Goal: Book appointment/travel/reservation

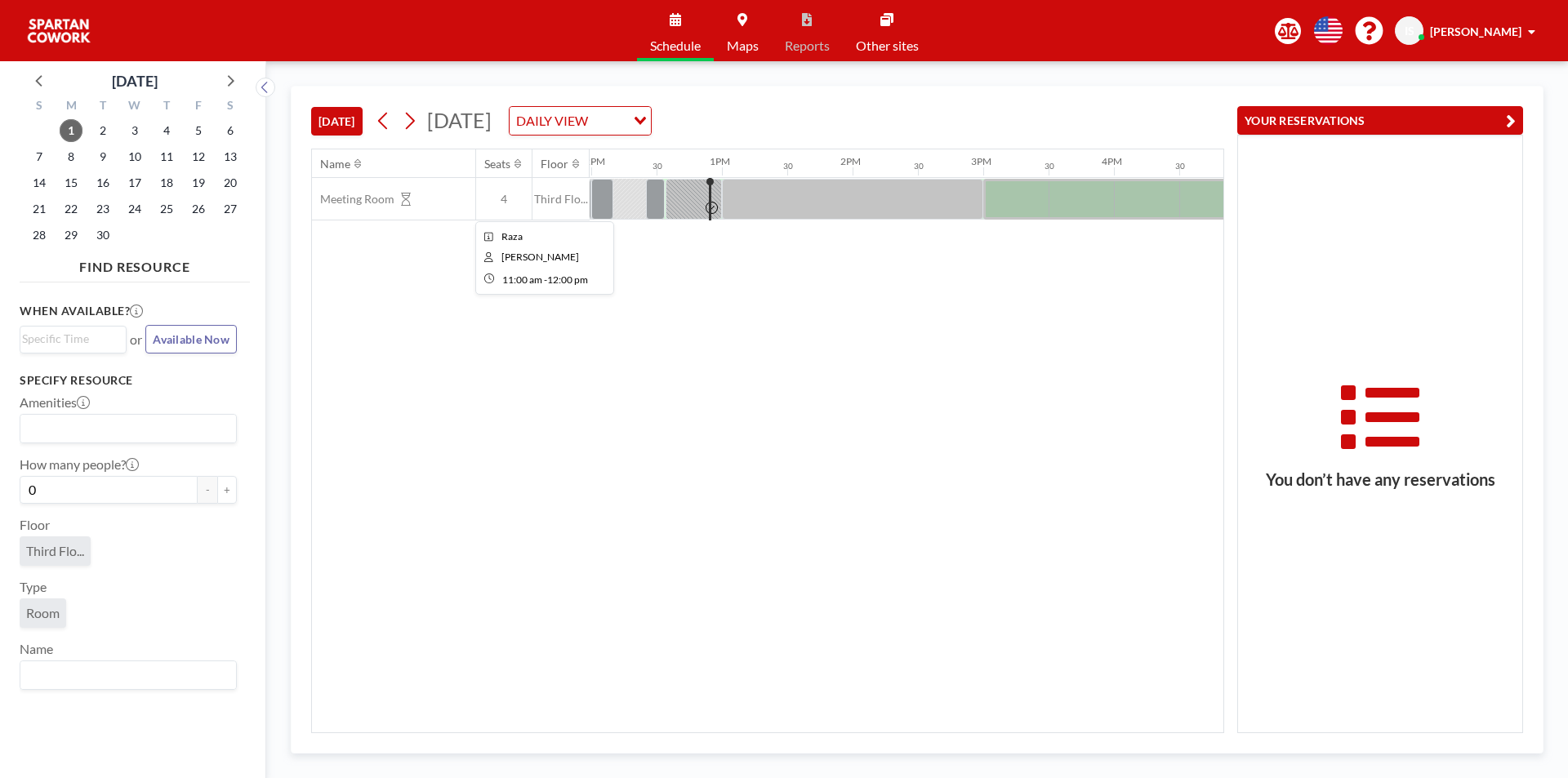
scroll to position [0, 1568]
click at [656, 192] on div at bounding box center [653, 198] width 19 height 41
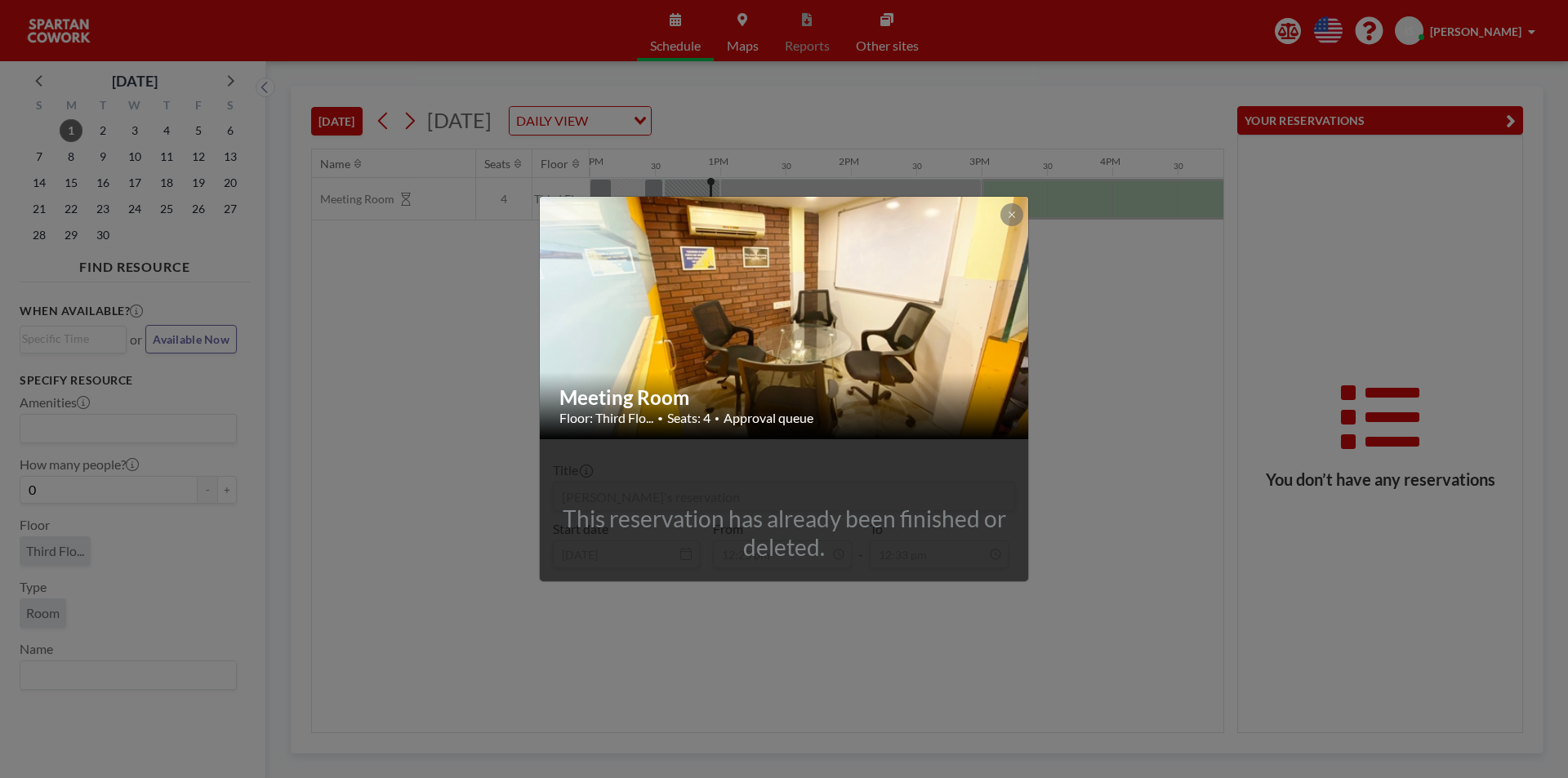
click at [1116, 300] on div "Meeting Room Floor: Third Flo... • Seats: 4 • Approval queue This reservation h…" at bounding box center [784, 389] width 1568 height 778
click at [1116, 300] on div "Name Seats Floor 12AM 30 1AM 30 2AM 30 3AM 30 4AM 30 5AM 30 6AM 30 7AM 30 8AM 3…" at bounding box center [768, 441] width 912 height 584
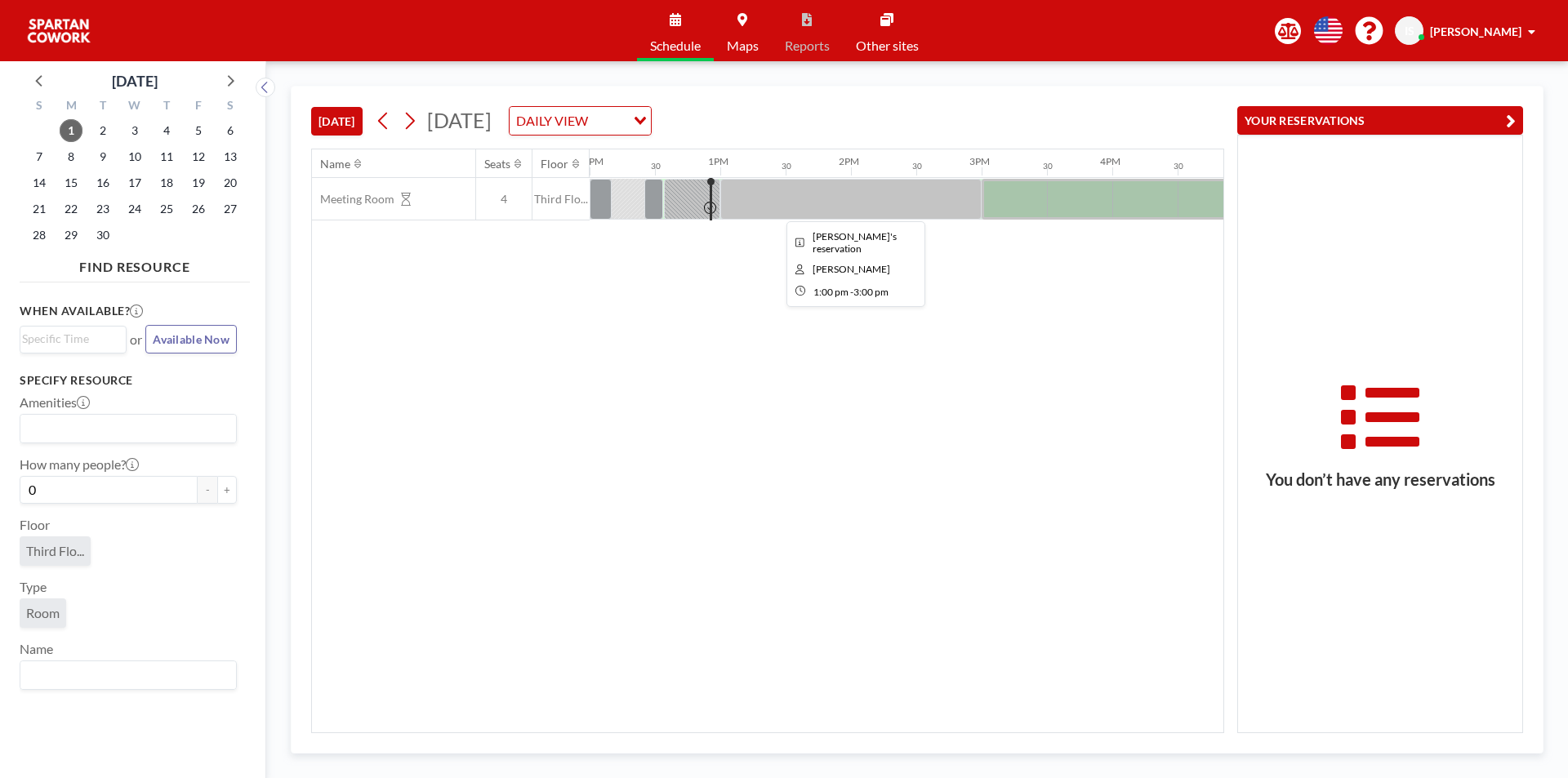
click at [743, 200] on div at bounding box center [851, 198] width 261 height 41
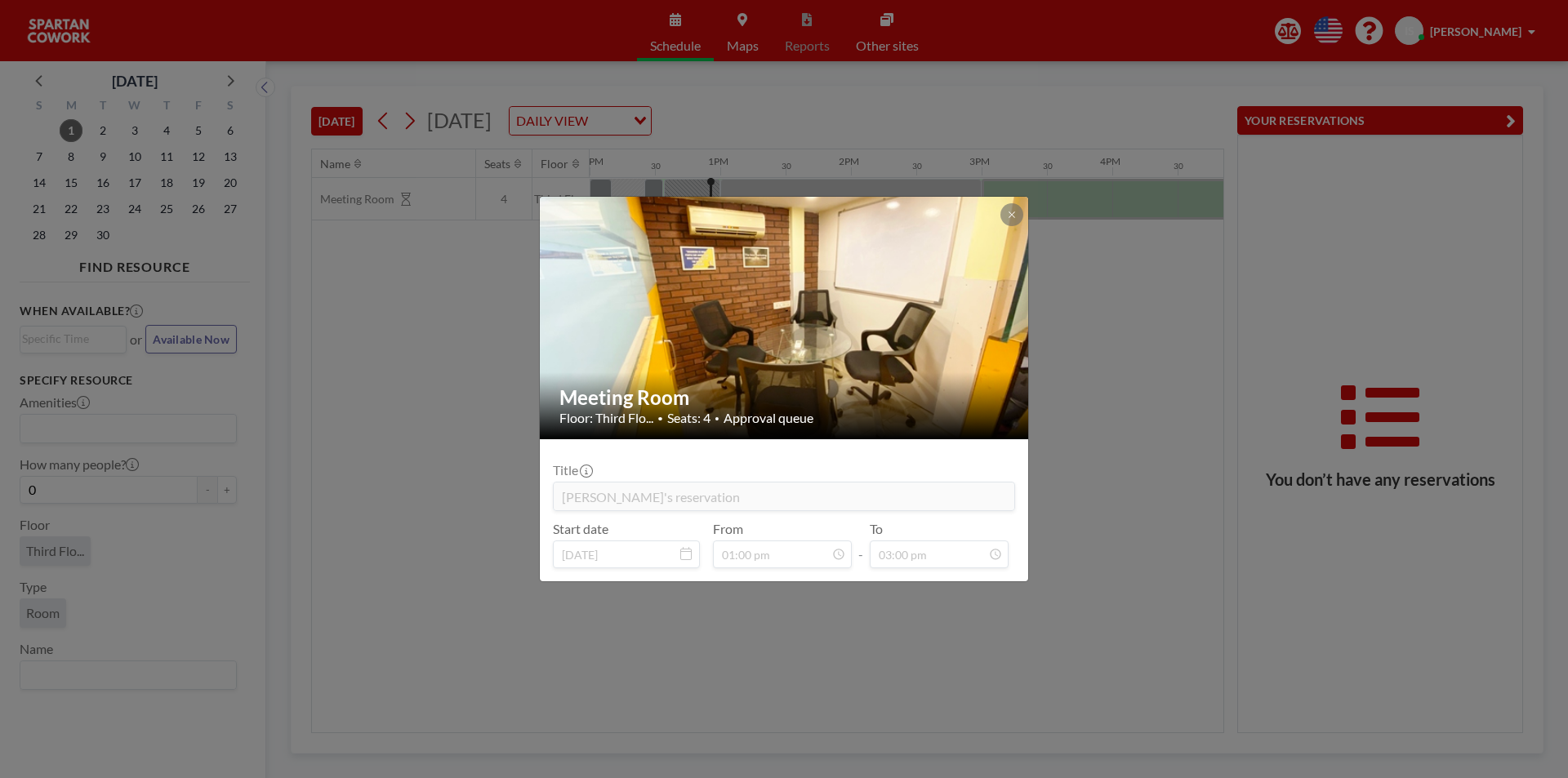
click at [1119, 335] on div "Meeting Room Floor: Third Flo... • Seats: 4 • Approval queue Title [PERSON_NAME…" at bounding box center [784, 389] width 1568 height 778
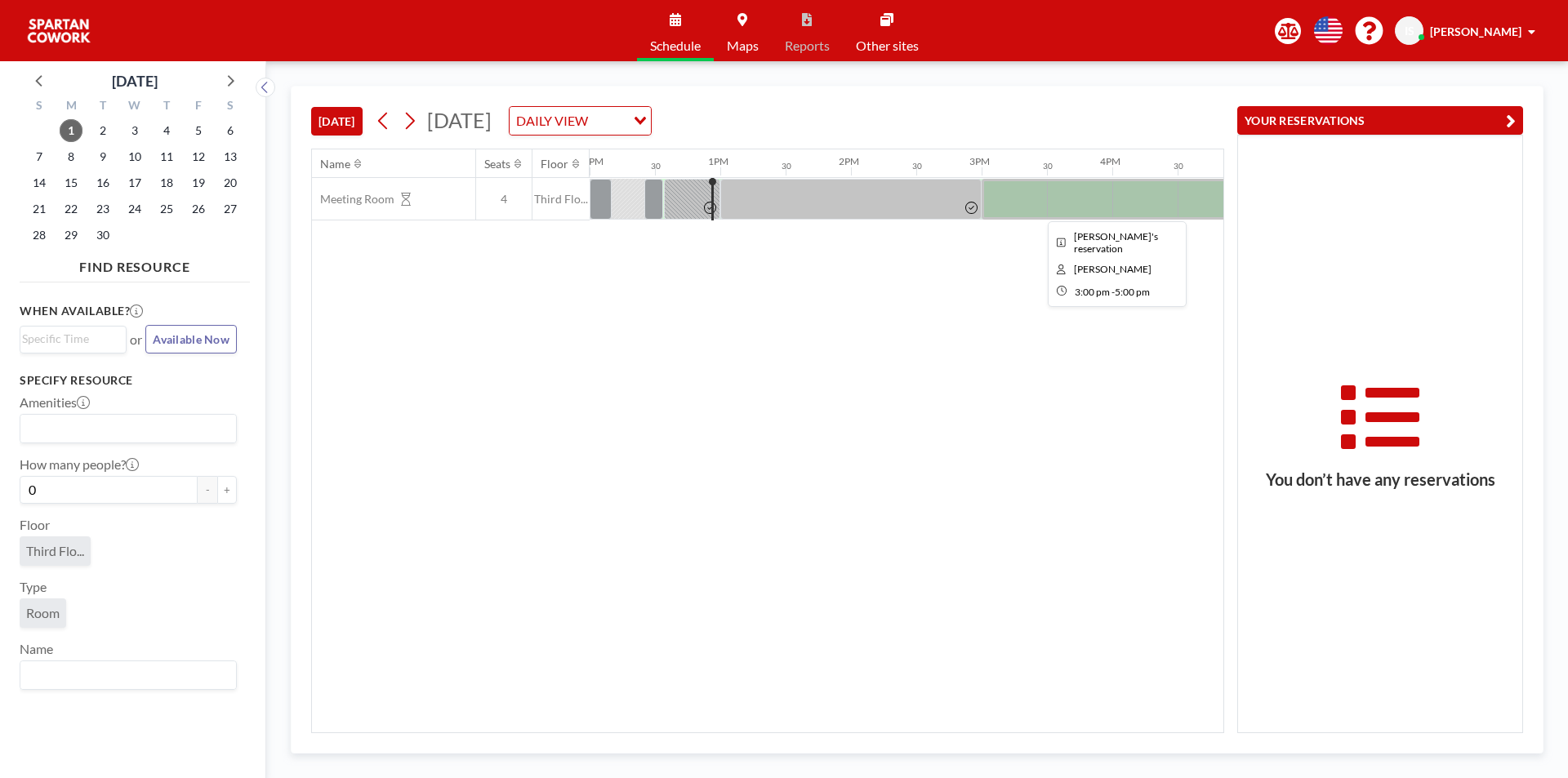
click at [1007, 200] on div at bounding box center [1112, 198] width 261 height 41
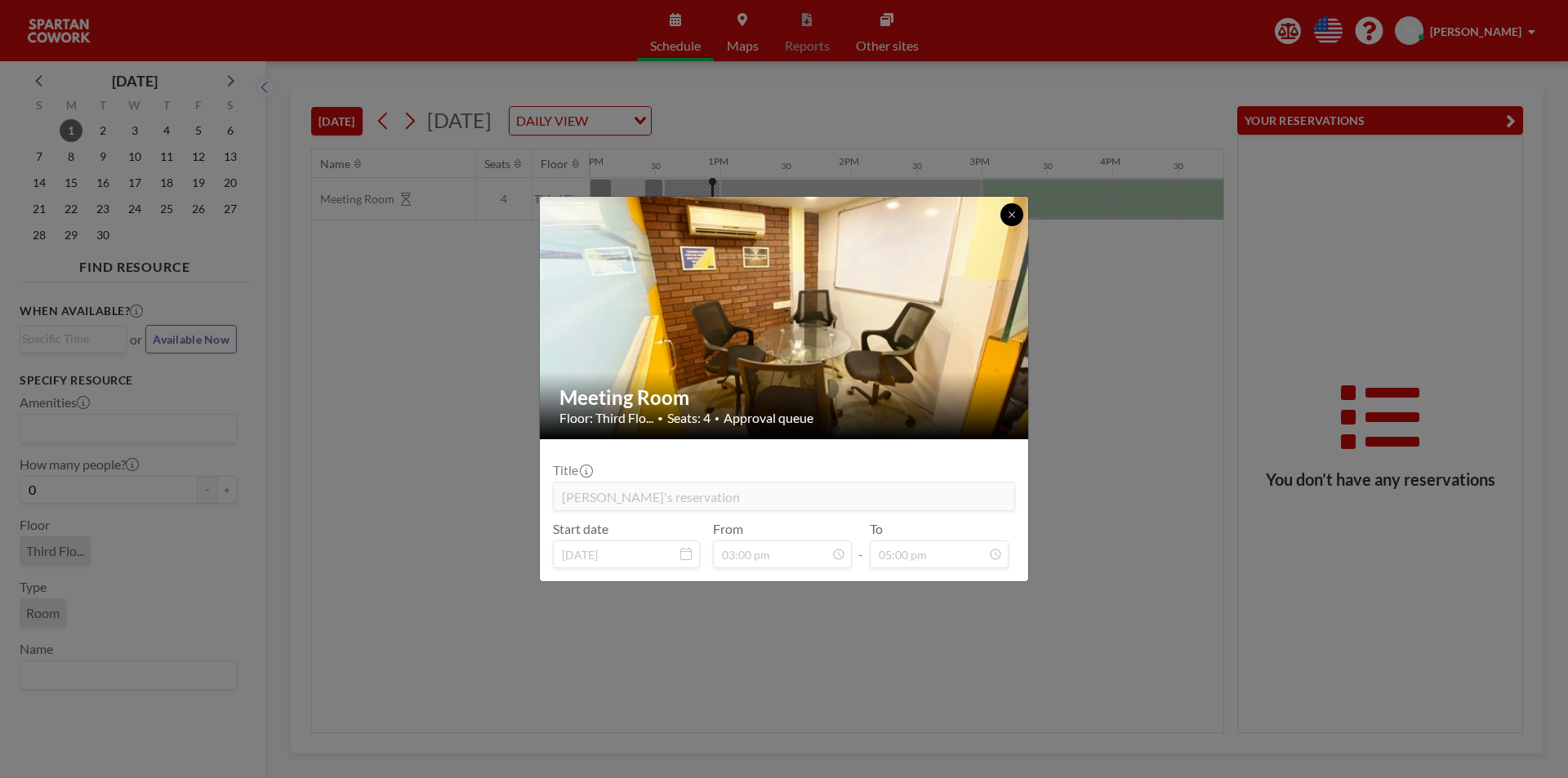
click at [1011, 214] on icon at bounding box center [1012, 214] width 10 height 10
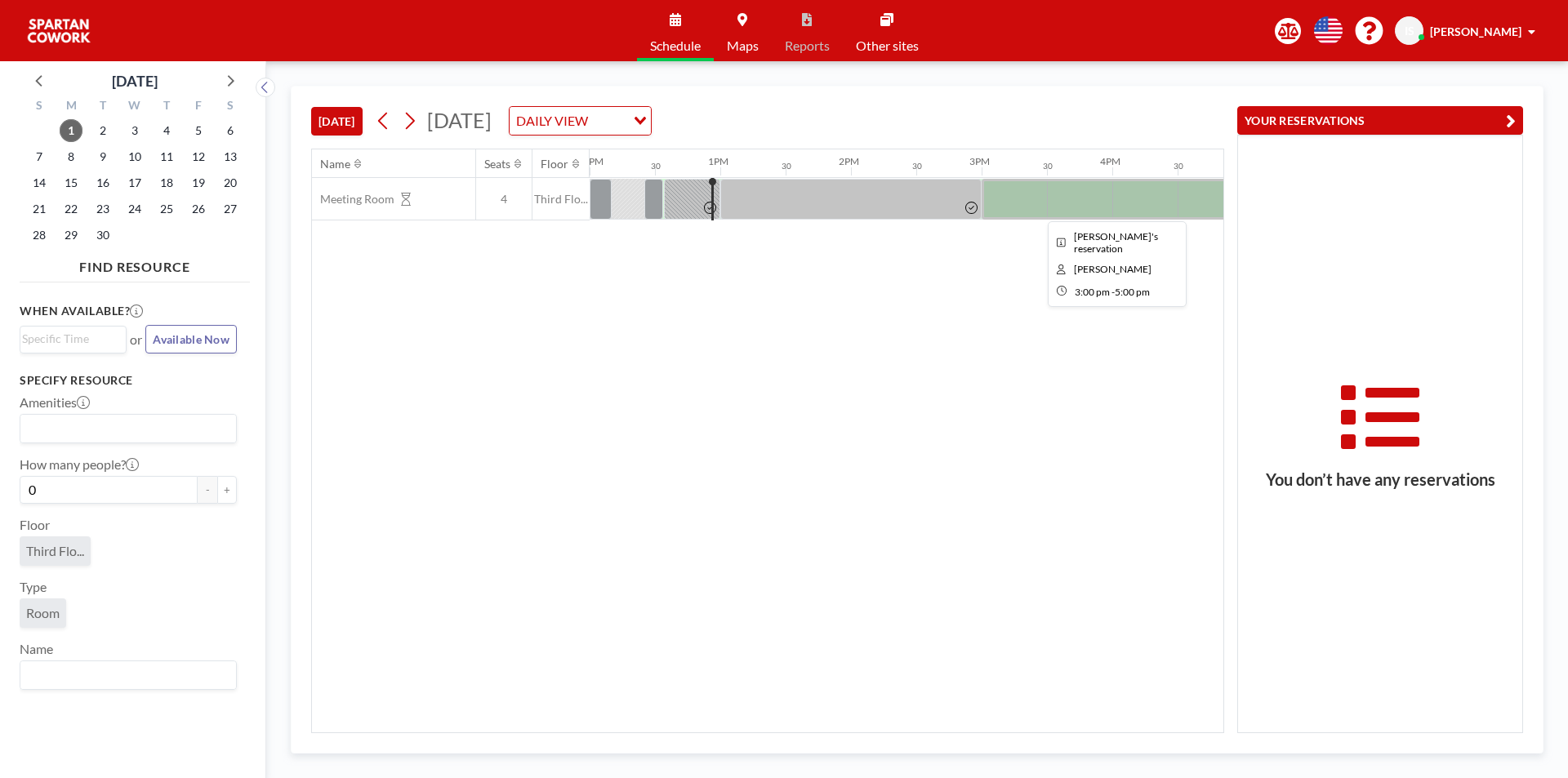
click at [1011, 214] on div at bounding box center [1112, 198] width 261 height 41
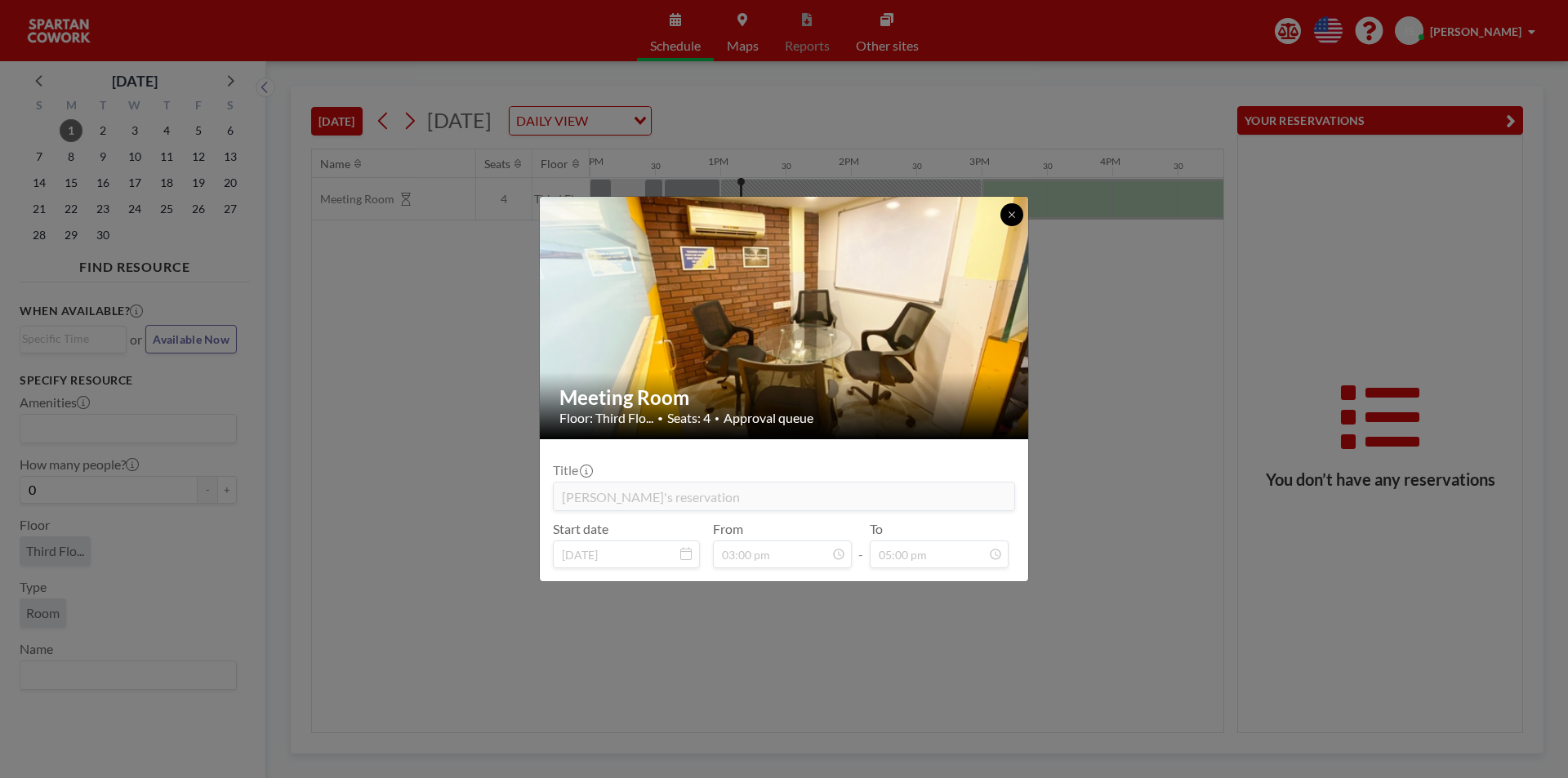
click at [1020, 210] on button at bounding box center [1011, 214] width 23 height 23
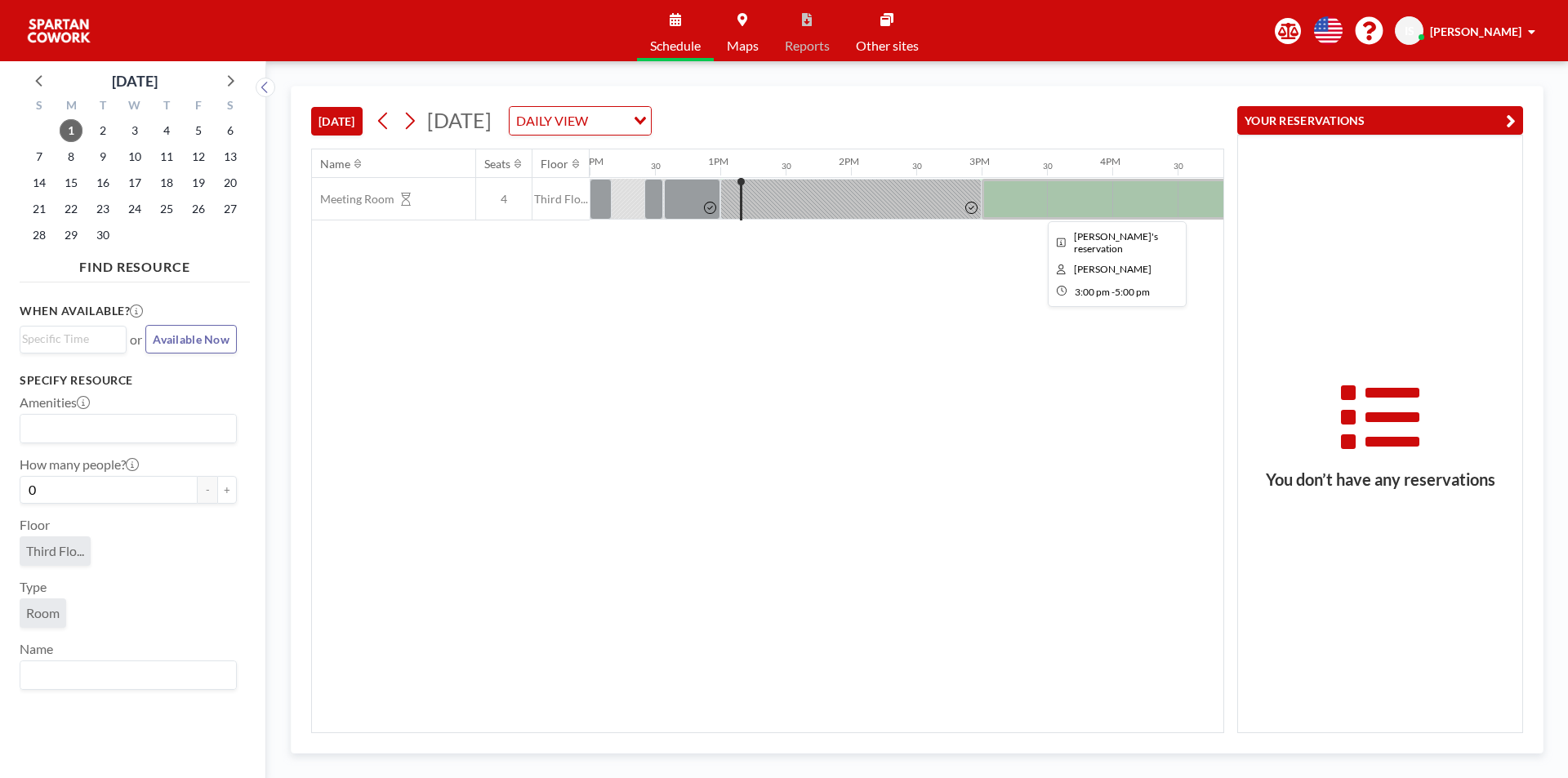
click at [1006, 194] on div at bounding box center [1112, 198] width 261 height 41
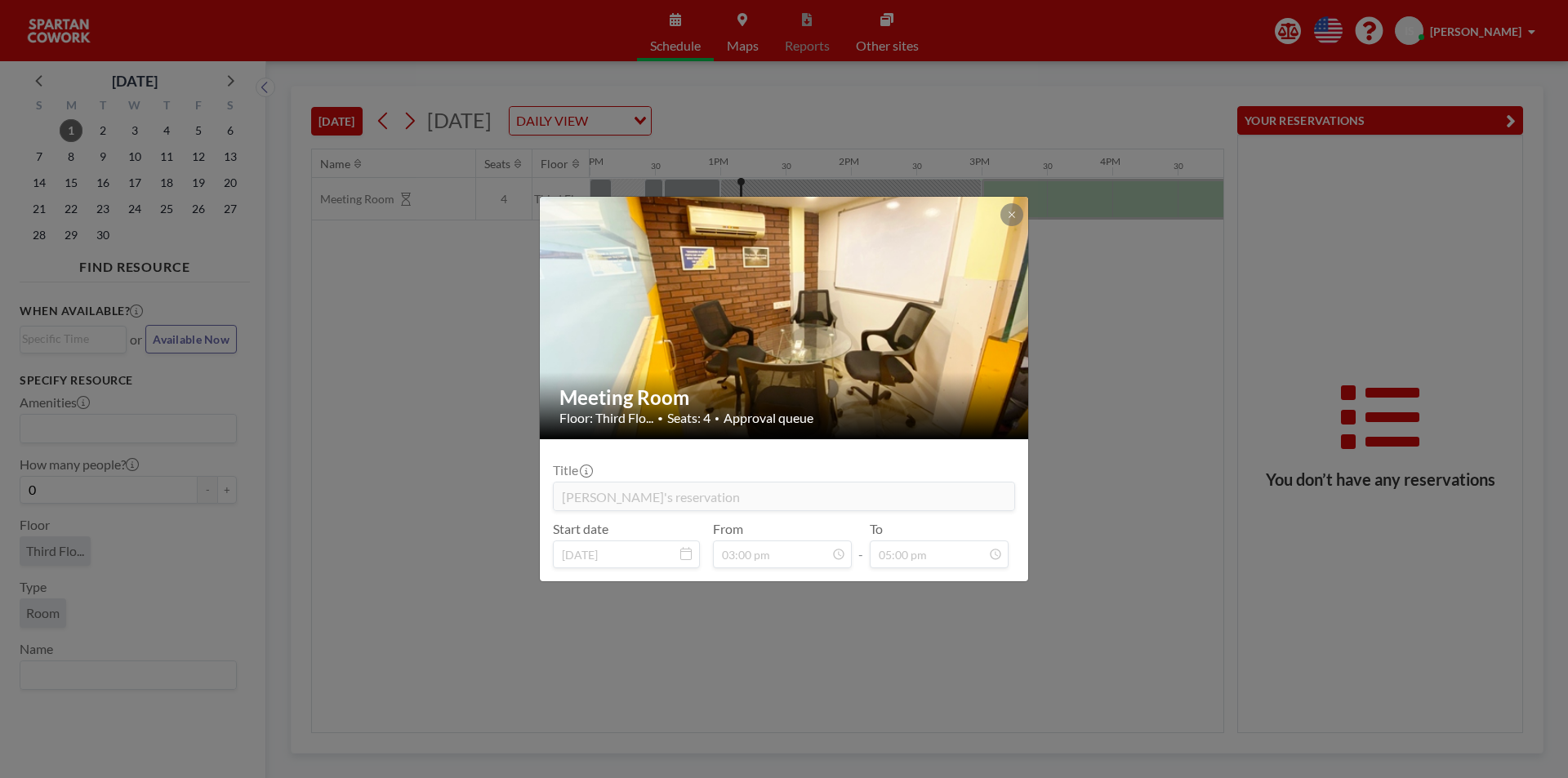
click at [1010, 227] on img at bounding box center [784, 317] width 490 height 368
click at [1014, 218] on icon at bounding box center [1012, 214] width 10 height 10
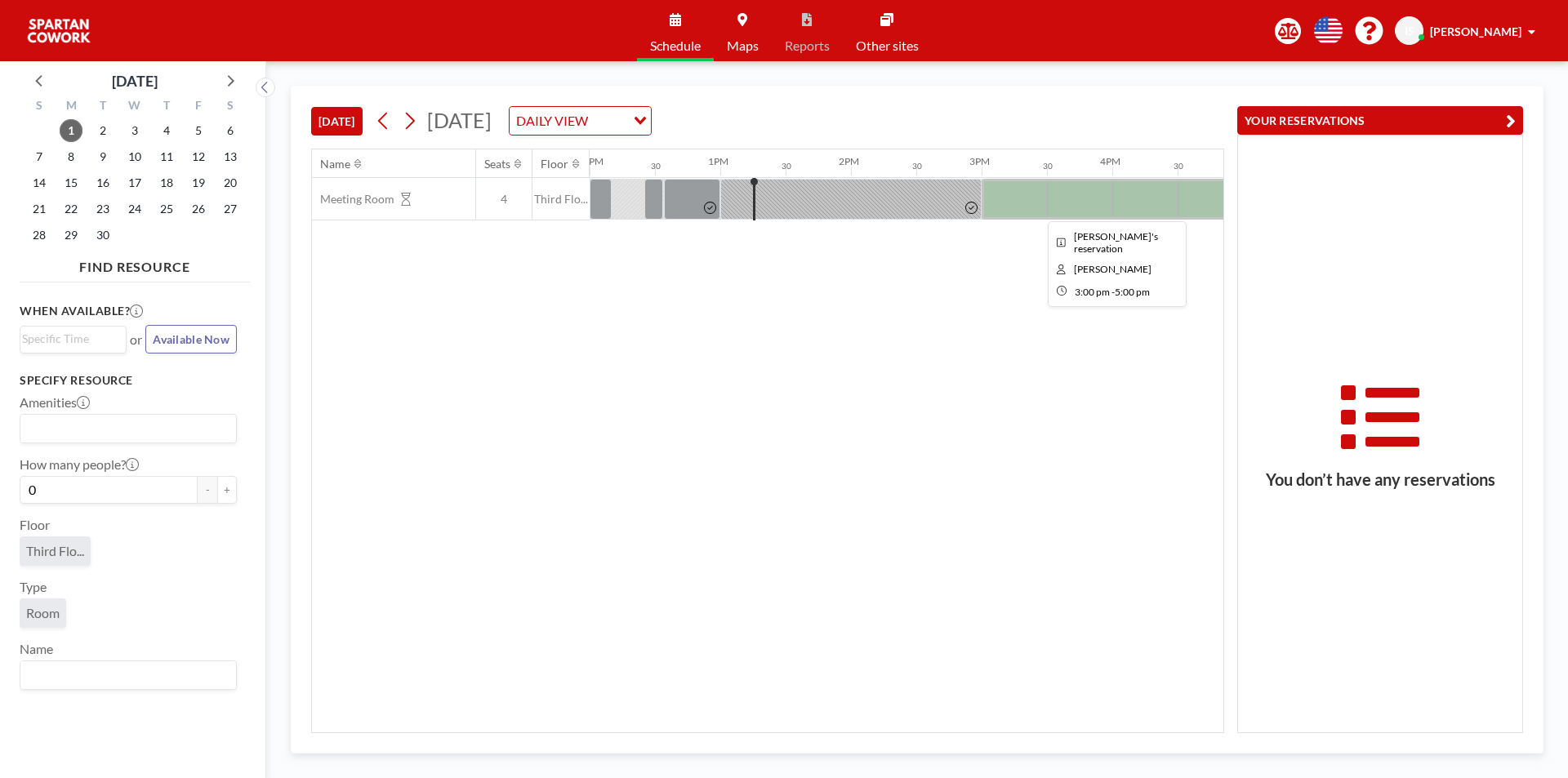
click at [1012, 197] on div at bounding box center [1112, 198] width 261 height 41
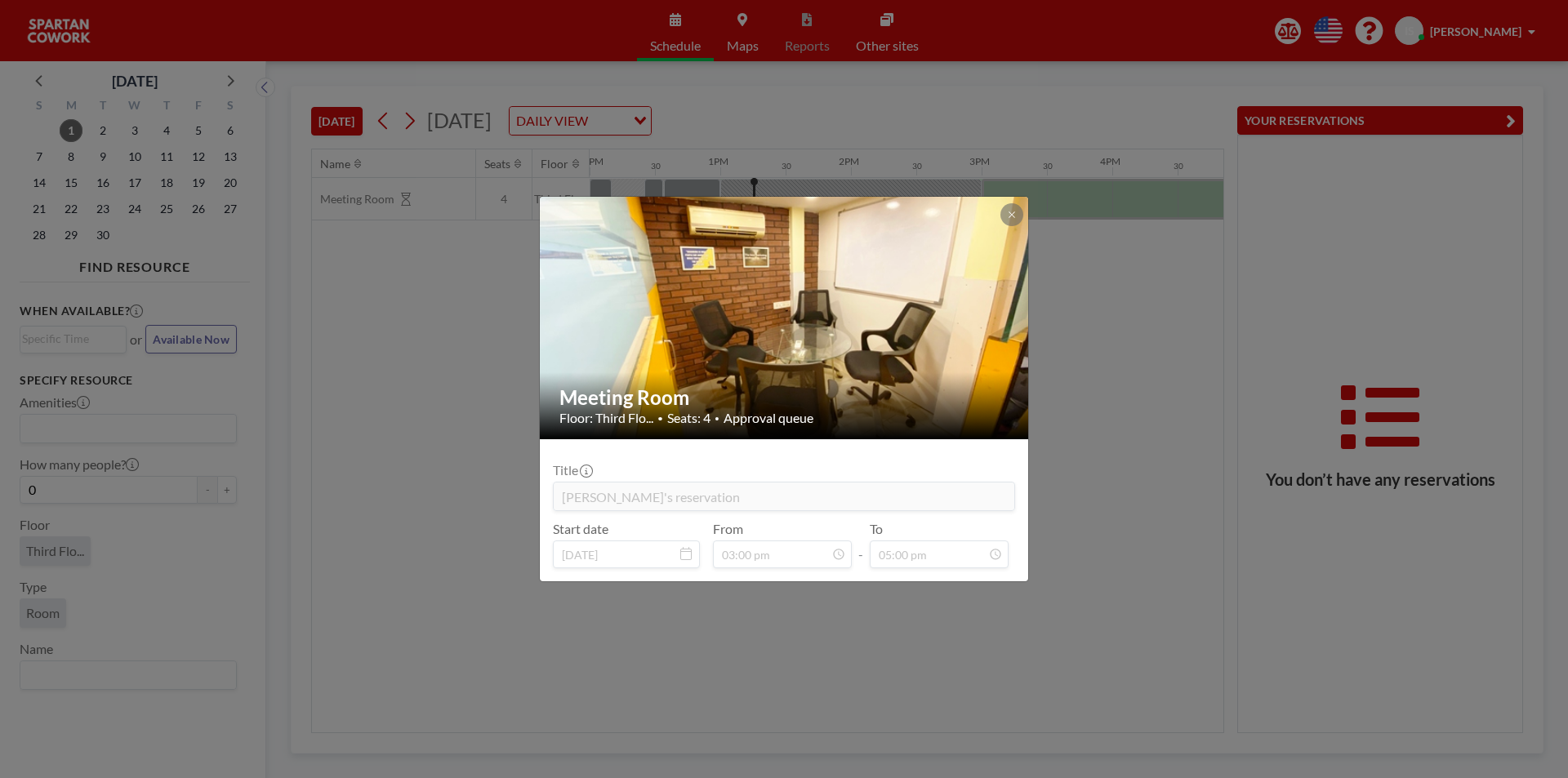
click at [1012, 197] on img at bounding box center [784, 317] width 490 height 368
click at [1015, 215] on icon at bounding box center [1012, 214] width 10 height 10
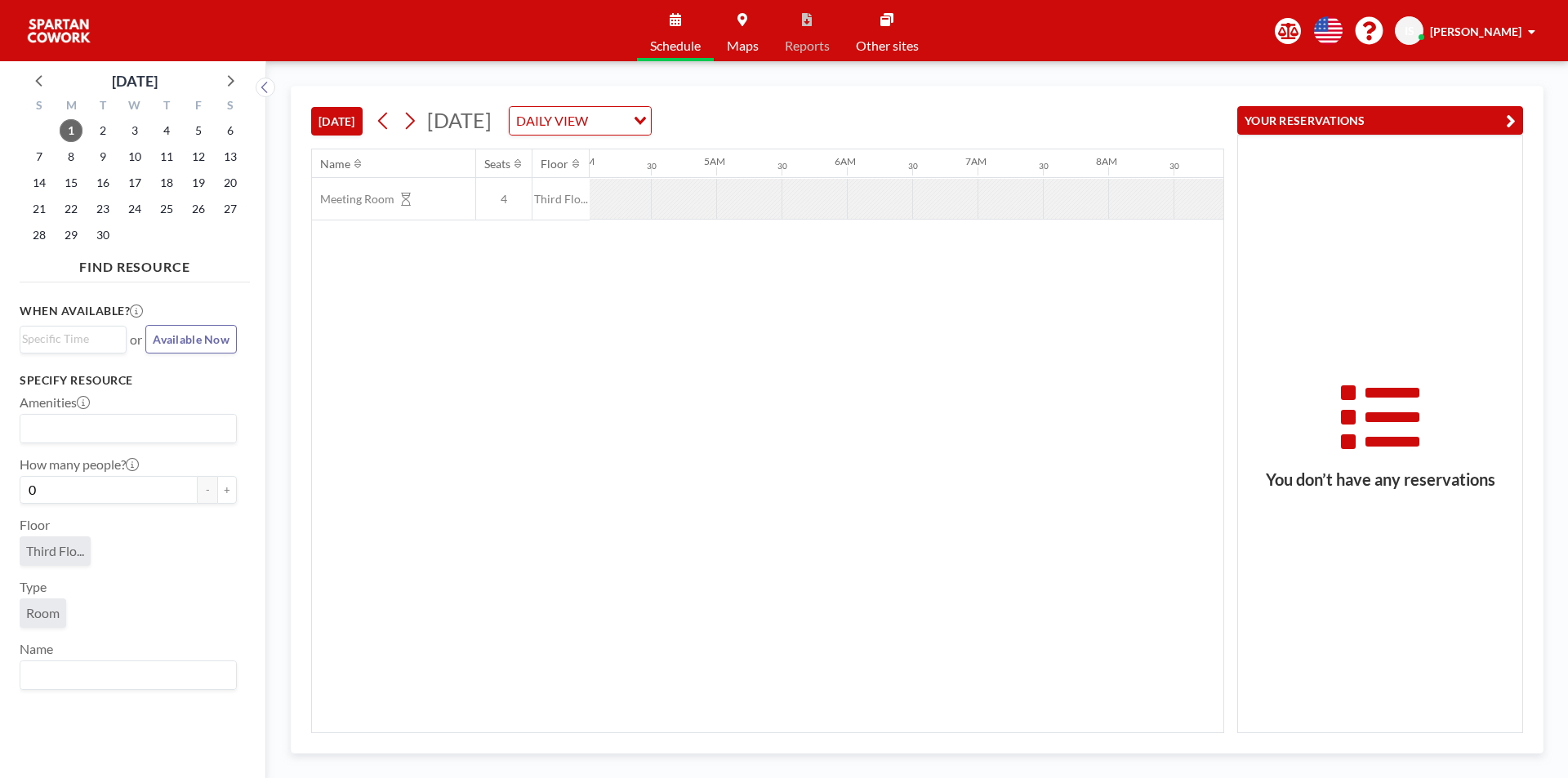
scroll to position [0, 390]
click at [110, 129] on span "2" at bounding box center [103, 131] width 23 height 23
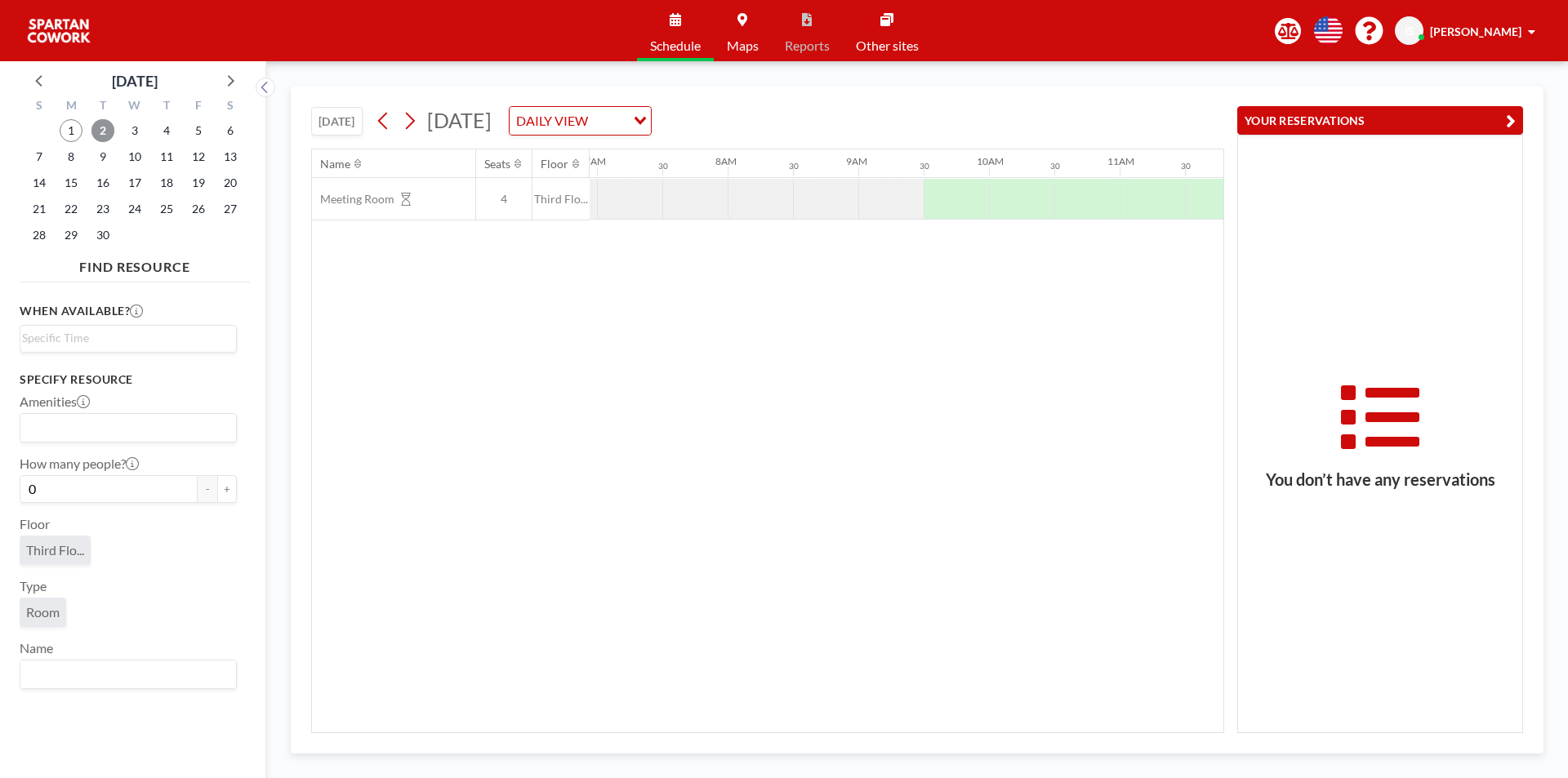
scroll to position [0, 980]
click at [870, 196] on div at bounding box center [884, 198] width 66 height 41
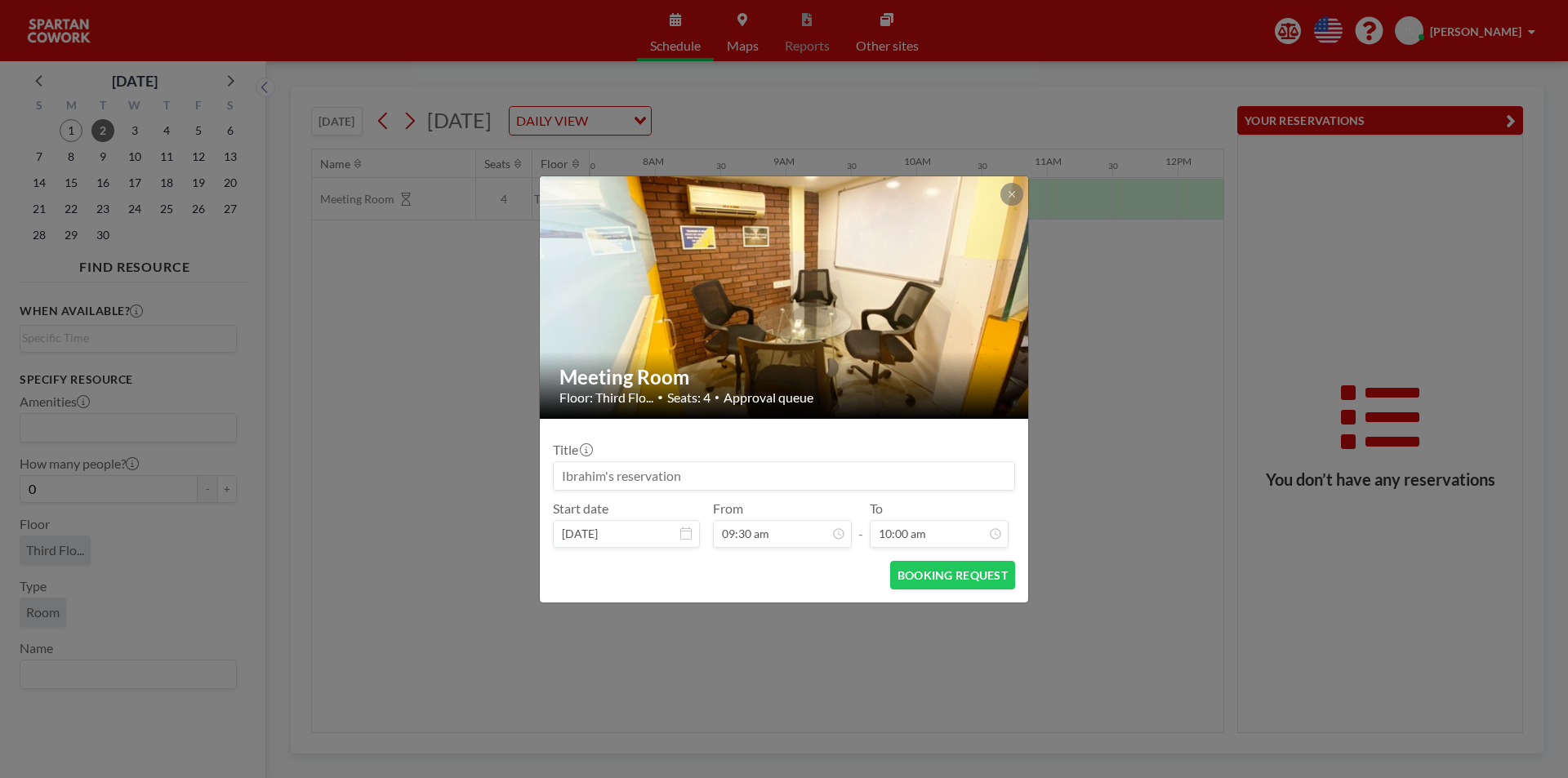
click at [870, 196] on img at bounding box center [784, 297] width 490 height 368
click at [1008, 196] on icon at bounding box center [1012, 194] width 10 height 10
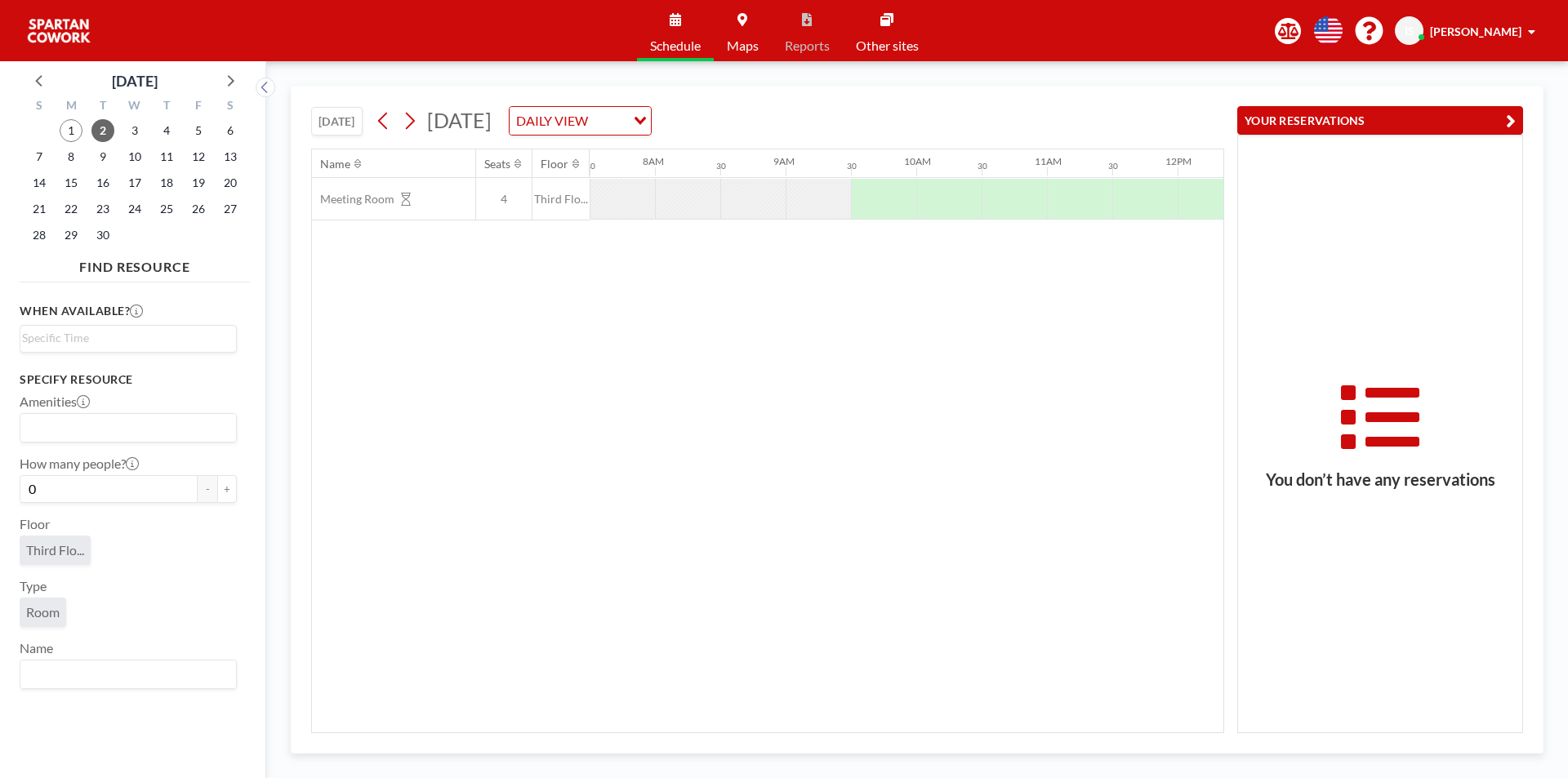
click at [777, 201] on div at bounding box center [753, 198] width 66 height 40
click at [807, 196] on div at bounding box center [819, 198] width 66 height 40
